Goal: Task Accomplishment & Management: Use online tool/utility

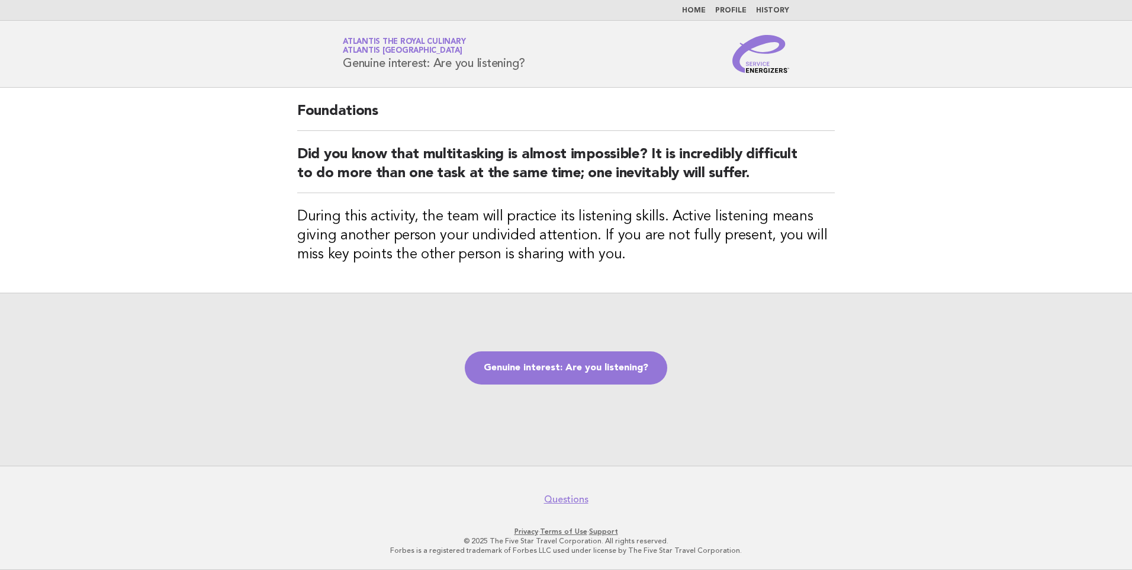
click at [593, 12] on ul "Home Profile History" at bounding box center [566, 10] width 480 height 9
click at [563, 377] on link "Genuine interest: Are you listening?" at bounding box center [566, 367] width 202 height 33
click at [613, 370] on link "Genuine interest: Are you listening?" at bounding box center [566, 367] width 202 height 33
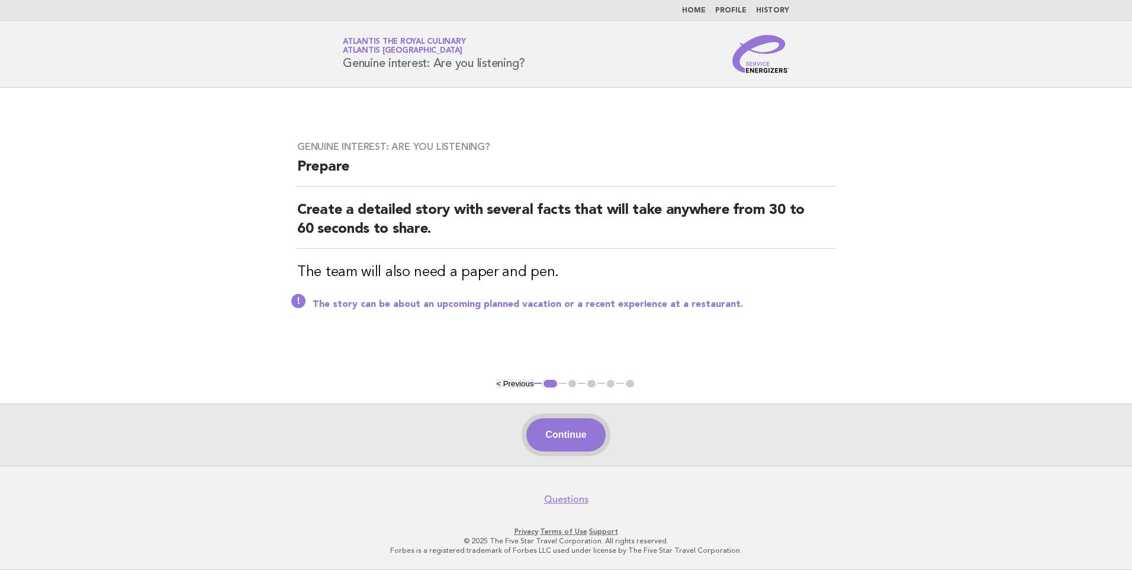
click at [561, 437] on button "Continue" at bounding box center [565, 434] width 79 height 33
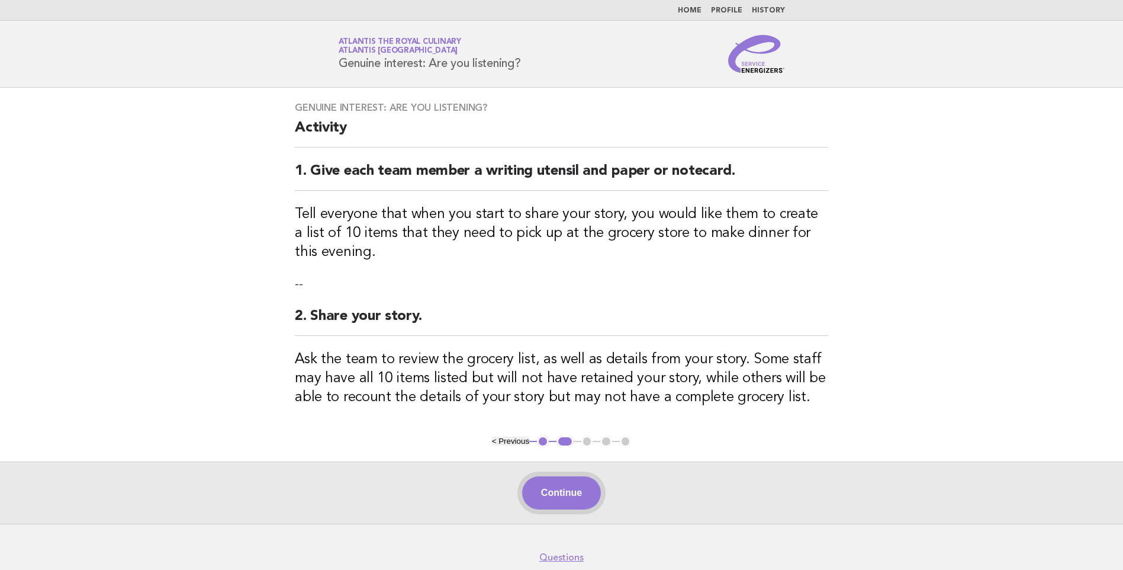
click at [527, 485] on button "Continue" at bounding box center [561, 492] width 79 height 33
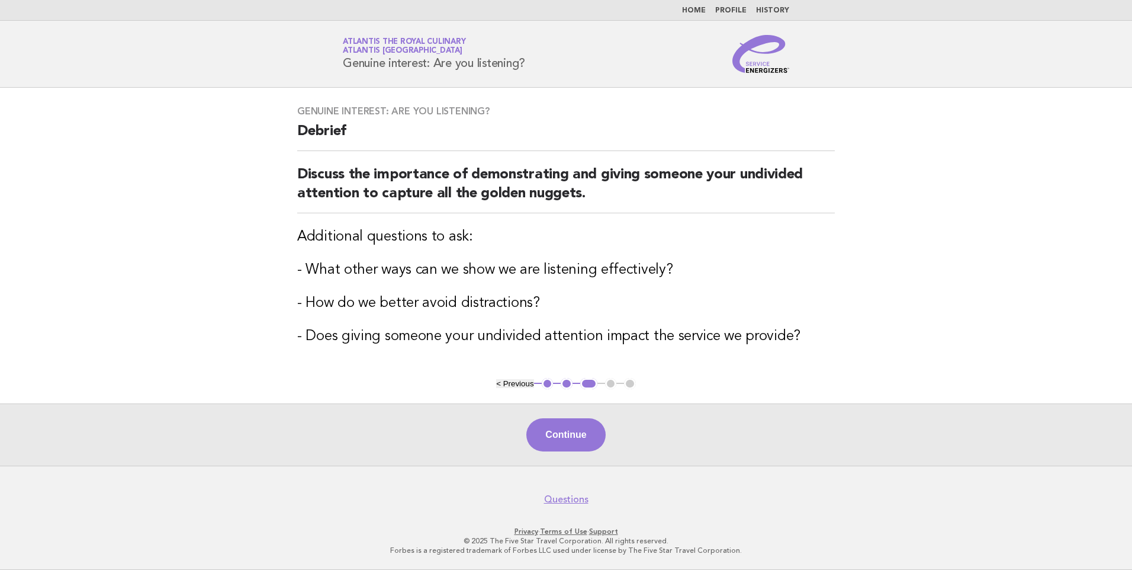
click at [555, 445] on button "Continue" at bounding box center [565, 434] width 79 height 33
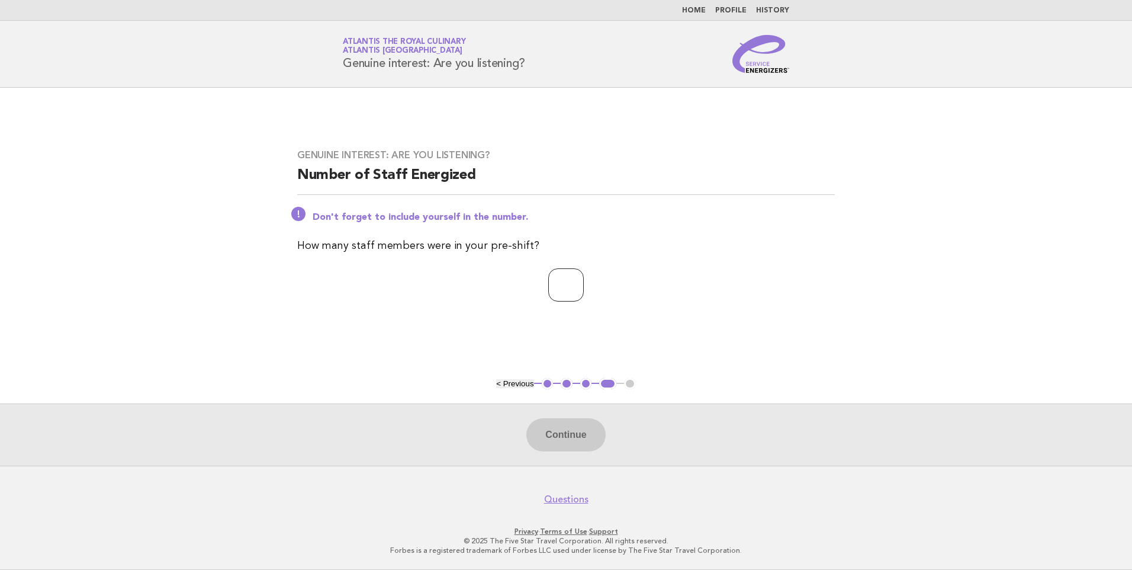
click at [549, 291] on input "number" at bounding box center [566, 284] width 36 height 33
type input "*"
click at [580, 435] on button "Continue" at bounding box center [565, 434] width 79 height 33
